Goal: Task Accomplishment & Management: Complete application form

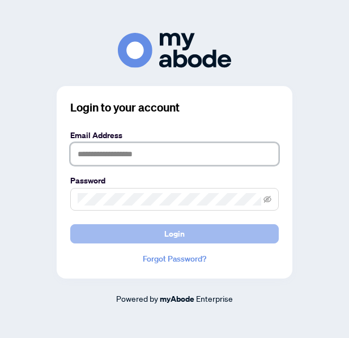
type input "**********"
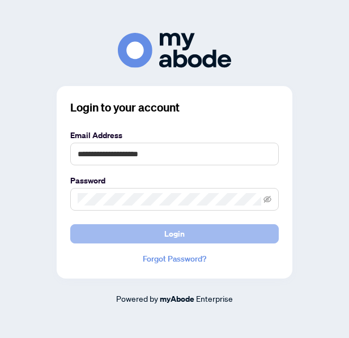
click at [90, 235] on button "Login" at bounding box center [174, 233] width 208 height 19
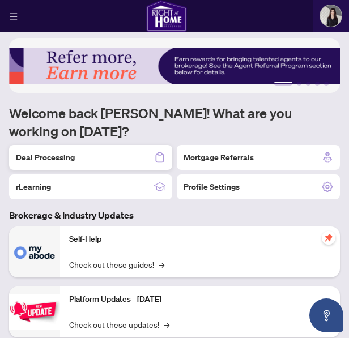
click at [61, 159] on h2 "Deal Processing" at bounding box center [45, 157] width 59 height 11
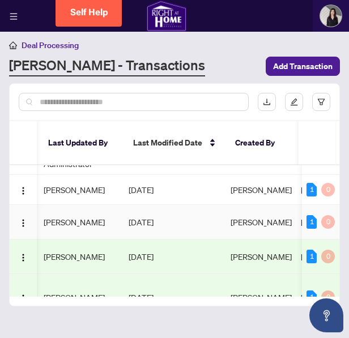
scroll to position [0, 746]
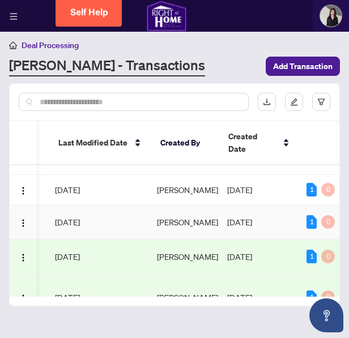
click at [229, 227] on span "[DATE]" at bounding box center [239, 222] width 25 height 10
click at [317, 228] on div "1 0" at bounding box center [320, 222] width 28 height 14
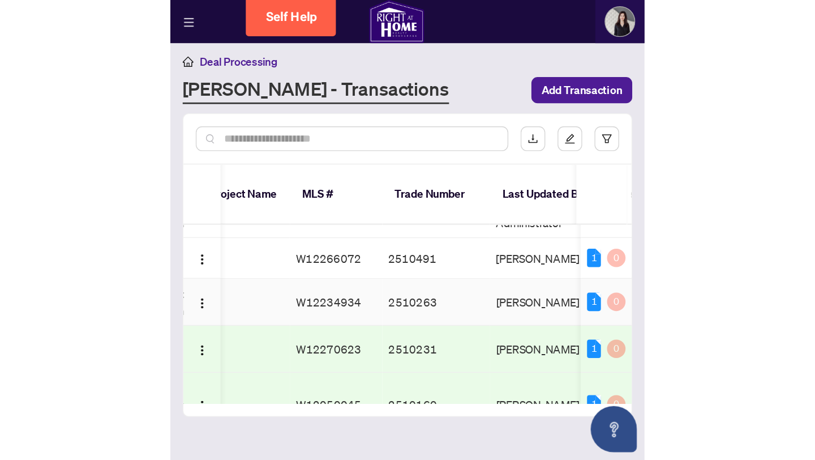
scroll to position [0, 0]
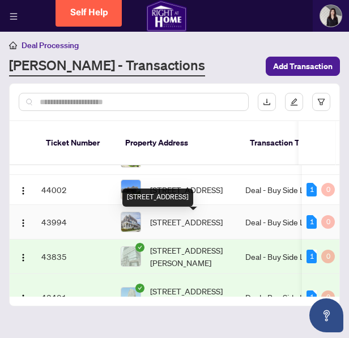
click at [127, 228] on img at bounding box center [130, 221] width 19 height 19
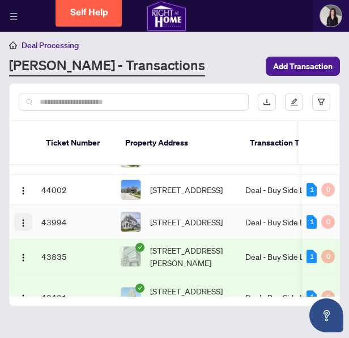
click at [27, 221] on span "button" at bounding box center [23, 222] width 9 height 12
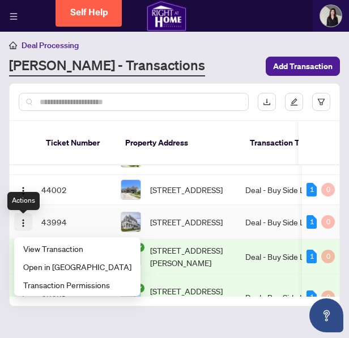
click at [27, 221] on span "button" at bounding box center [23, 222] width 9 height 12
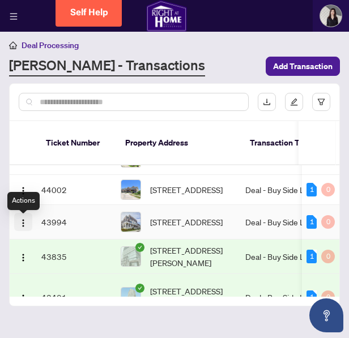
click at [27, 222] on img "button" at bounding box center [23, 223] width 9 height 9
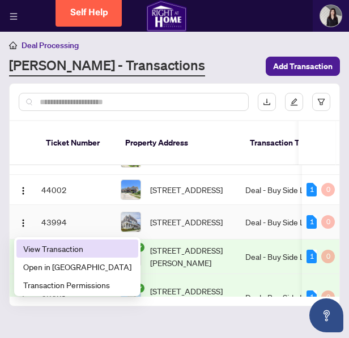
click at [48, 247] on span "View Transaction" at bounding box center [77, 248] width 108 height 12
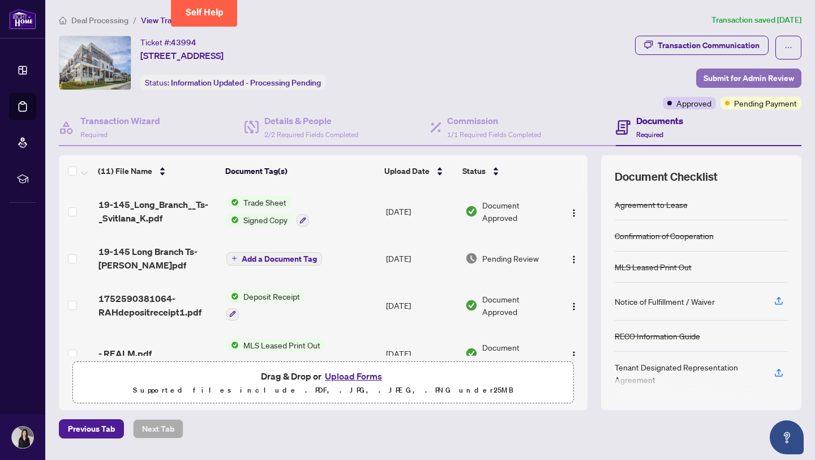
click at [348, 78] on span "Submit for Admin Review" at bounding box center [749, 78] width 91 height 18
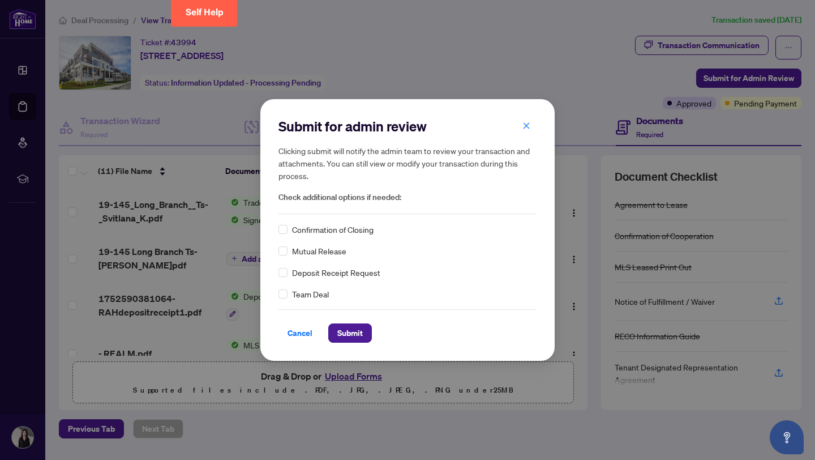
drag, startPoint x: 752, startPoint y: 78, endPoint x: 358, endPoint y: 228, distance: 421.3
click at [348, 228] on span "Confirmation of Closing" at bounding box center [333, 229] width 82 height 12
drag, startPoint x: 358, startPoint y: 228, endPoint x: 350, endPoint y: 328, distance: 100.0
click at [348, 328] on span "Submit" at bounding box center [349, 333] width 25 height 18
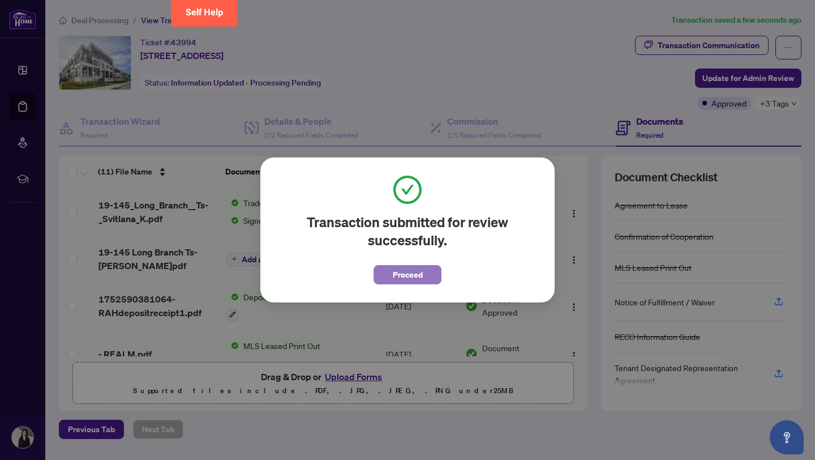
drag, startPoint x: 350, startPoint y: 328, endPoint x: 405, endPoint y: 271, distance: 79.7
click at [348, 271] on span "Proceed" at bounding box center [408, 274] width 30 height 18
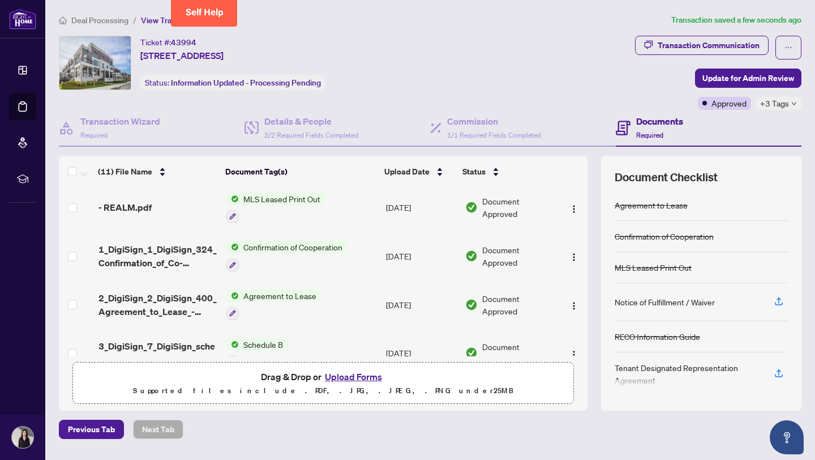
scroll to position [360, 0]
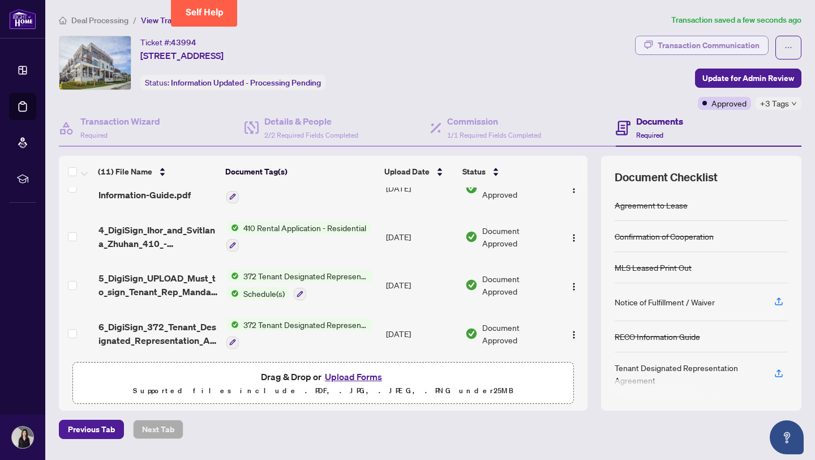
click at [348, 46] on div "Transaction Communication" at bounding box center [709, 45] width 102 height 18
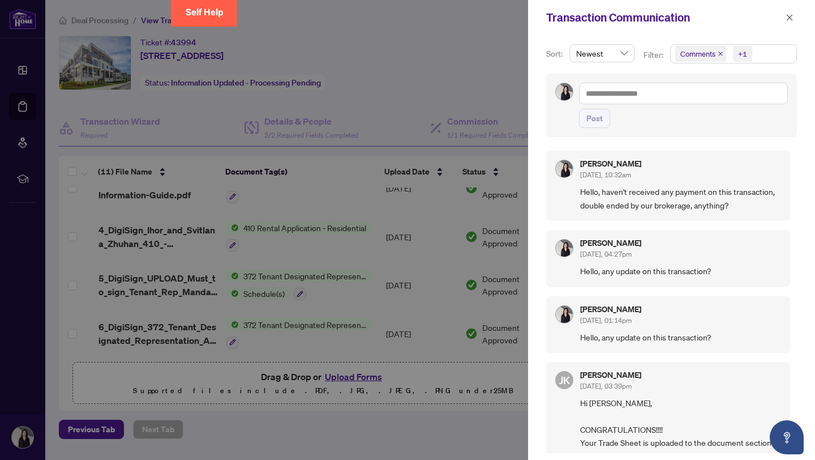
click at [348, 195] on span "Hello, haven't received any payment on this transaction, double ended by our br…" at bounding box center [680, 198] width 201 height 27
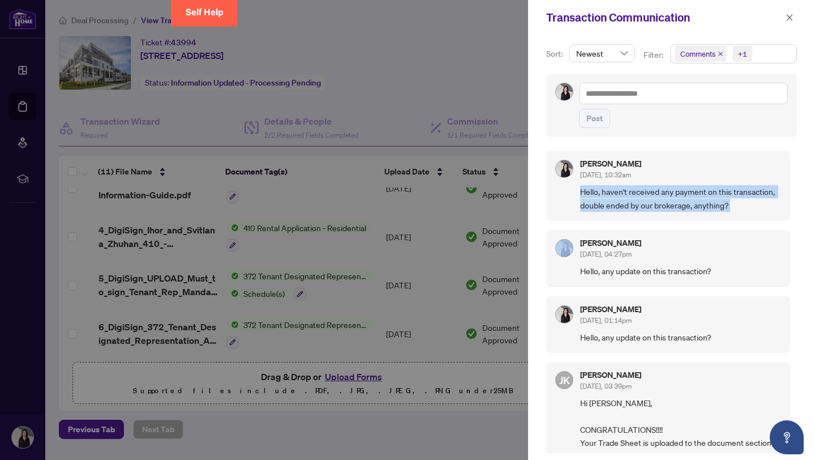
click at [348, 195] on span "Hello, haven't received any payment on this transaction, double ended by our br…" at bounding box center [680, 198] width 201 height 27
copy span "Hello, haven't received any payment on this transaction, double ended by our br…"
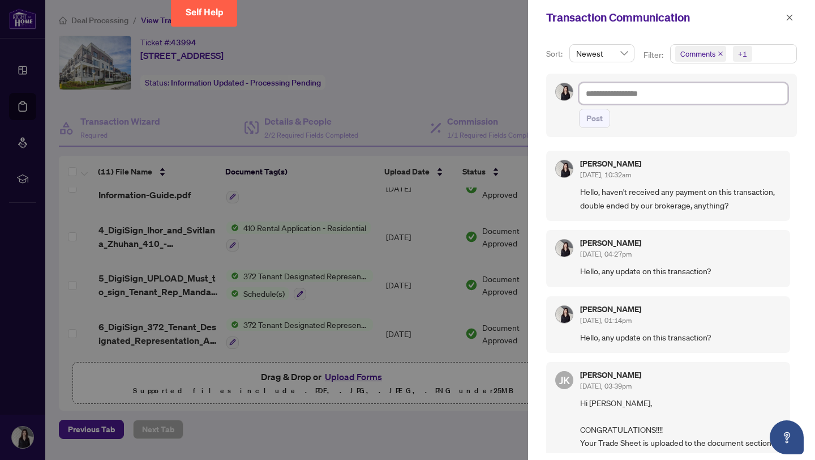
click at [348, 87] on textarea at bounding box center [683, 94] width 209 height 22
paste textarea "**********"
type textarea "**********"
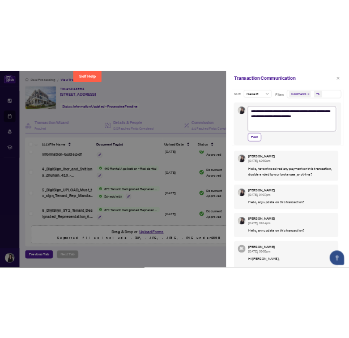
scroll to position [0, 0]
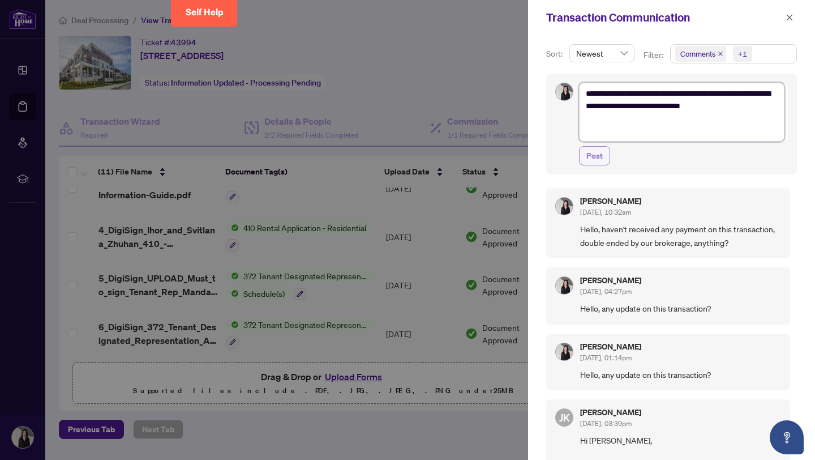
type textarea "**********"
click at [348, 161] on span "Post" at bounding box center [594, 156] width 16 height 18
type textarea "**********"
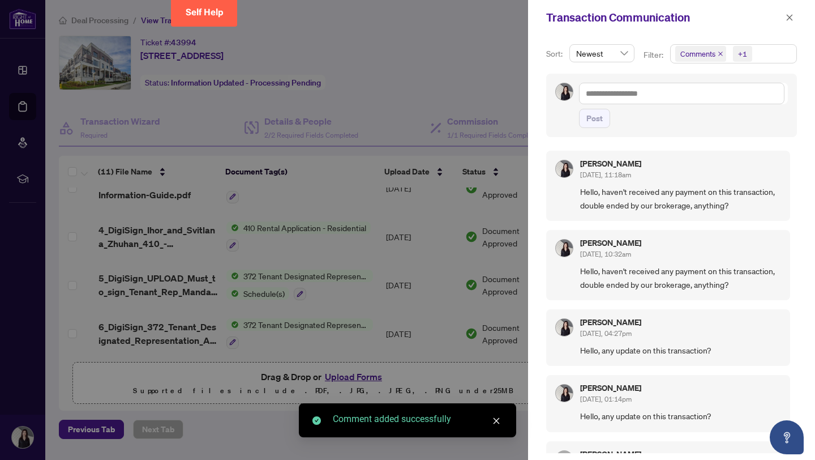
click at [102, 20] on div at bounding box center [407, 230] width 815 height 460
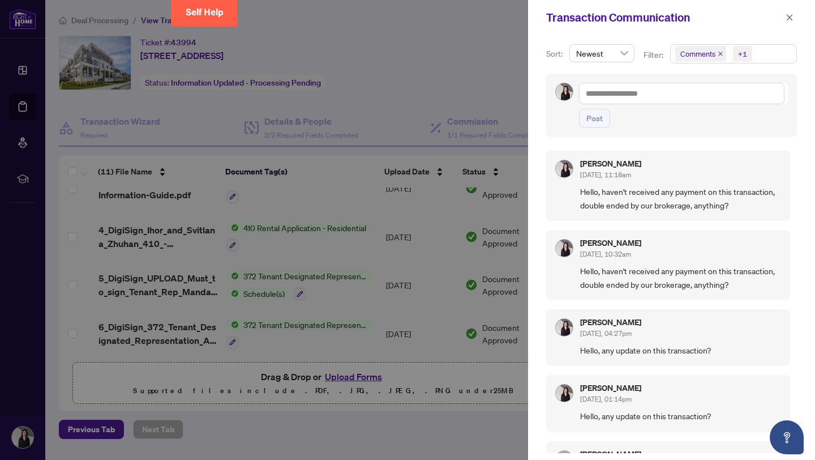
click at [313, 54] on div at bounding box center [407, 230] width 815 height 460
